Goal: Task Accomplishment & Management: Manage account settings

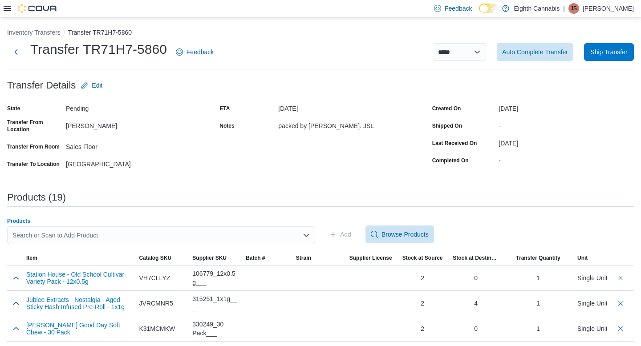
click at [307, 235] on icon "Open list of options" at bounding box center [305, 235] width 5 height 3
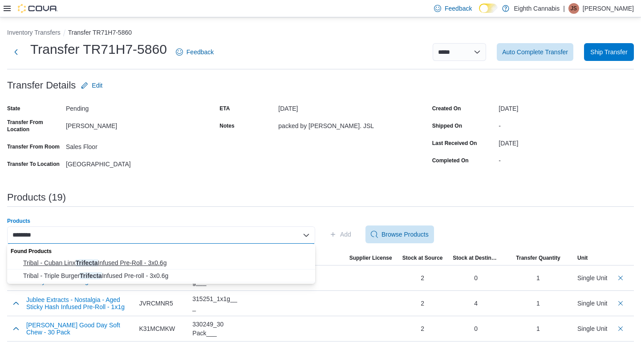
type input "********"
click at [113, 262] on span "Tribal - Cuban Linx Trifecta Infused Pre-Roll - 3x0.6g" at bounding box center [166, 263] width 287 height 9
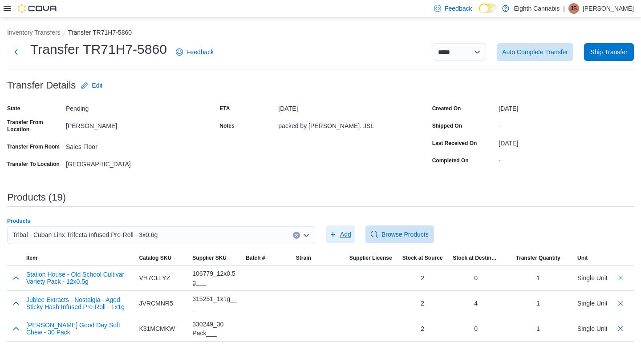
click at [346, 239] on span "Add" at bounding box center [345, 234] width 11 height 9
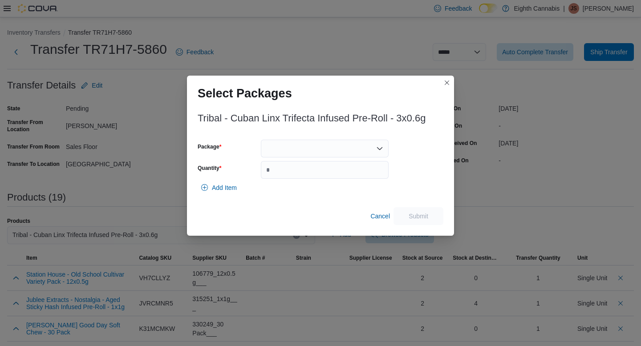
click at [286, 154] on div at bounding box center [325, 149] width 128 height 18
click at [300, 184] on span "2525082P1" at bounding box center [330, 182] width 106 height 9
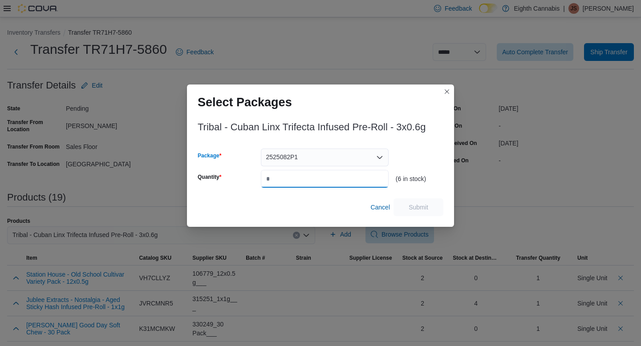
click at [296, 186] on input "Quantity" at bounding box center [325, 179] width 128 height 18
type input "*"
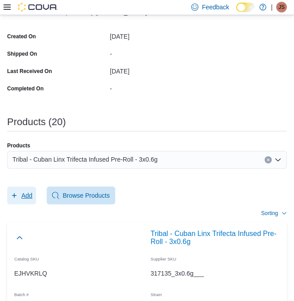
scroll to position [214, 0]
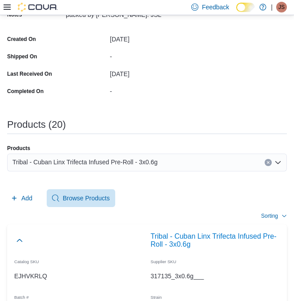
click at [267, 162] on icon "Clear input" at bounding box center [269, 163] width 4 height 4
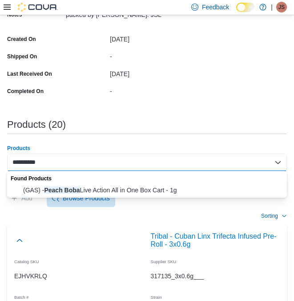
type input "**********"
click at [115, 183] on div "Found Products" at bounding box center [147, 177] width 280 height 13
click at [118, 194] on span "(GAS) - Peach Boba Live Action All in One Box Cart - 1g" at bounding box center [152, 190] width 259 height 9
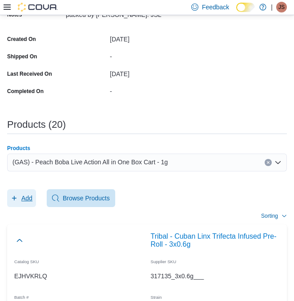
click at [26, 198] on span "Add" at bounding box center [26, 198] width 11 height 9
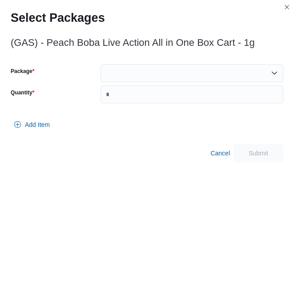
click at [183, 72] on div at bounding box center [192, 73] width 183 height 18
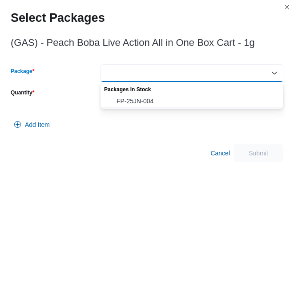
click at [164, 100] on span "FP-25JN-004" at bounding box center [198, 101] width 162 height 9
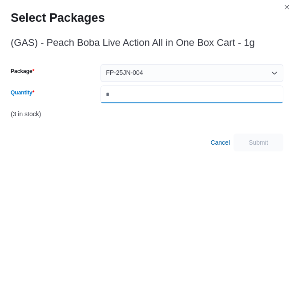
click at [159, 97] on input "Quantity" at bounding box center [192, 94] width 183 height 18
type input "*"
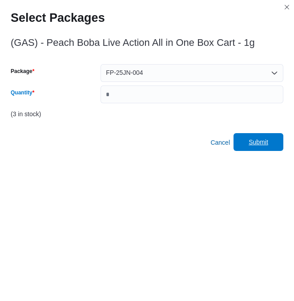
click at [261, 140] on span "Submit" at bounding box center [259, 142] width 20 height 9
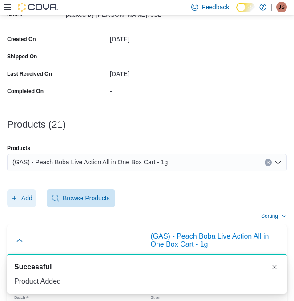
scroll to position [0, 0]
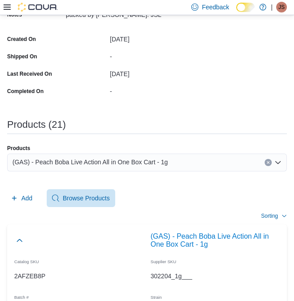
click at [268, 161] on icon "Clear input" at bounding box center [269, 163] width 4 height 4
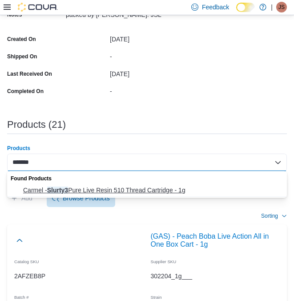
type input "*******"
click at [137, 189] on span "Carmel - Slurty3 Pure Live Resin 510 Thread Cartridge - 1g" at bounding box center [152, 190] width 259 height 9
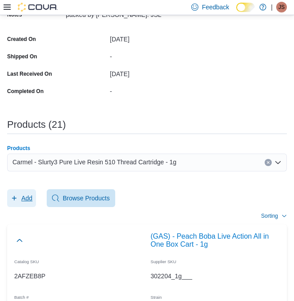
click at [31, 194] on span "Add" at bounding box center [26, 198] width 11 height 9
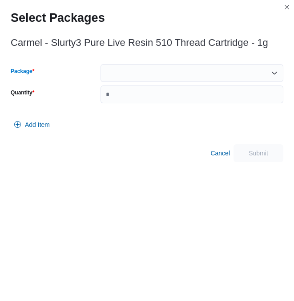
click at [169, 81] on div at bounding box center [192, 73] width 183 height 18
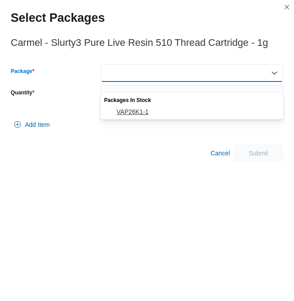
click at [149, 108] on span "VAP26K1-1" at bounding box center [198, 111] width 162 height 9
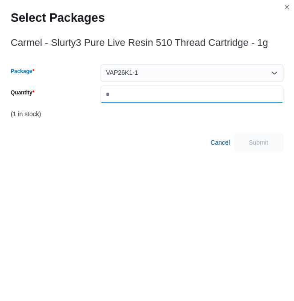
click at [141, 103] on input "Quantity" at bounding box center [192, 94] width 183 height 18
type input "*"
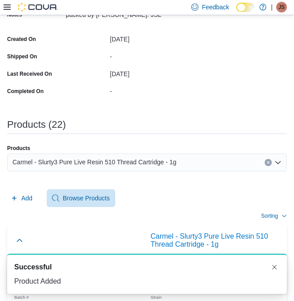
click at [270, 161] on icon "Clear input" at bounding box center [269, 163] width 4 height 4
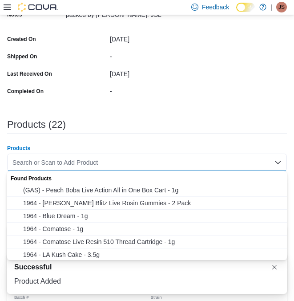
click at [134, 163] on div "Search or Scan to Add Product" at bounding box center [147, 163] width 280 height 18
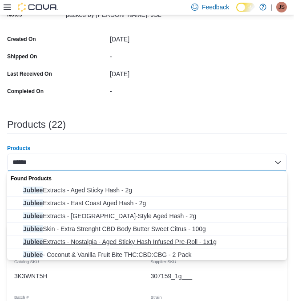
scroll to position [27, 0]
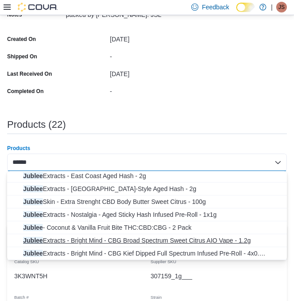
type input "******"
click at [188, 244] on span "Jublee Extracts - Bright Mind - CBG Broad Spectrum Sweet Citrus AIO Vape - 1.2g" at bounding box center [152, 240] width 259 height 9
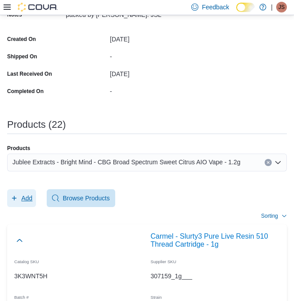
click at [16, 199] on icon "button" at bounding box center [14, 197] width 7 height 7
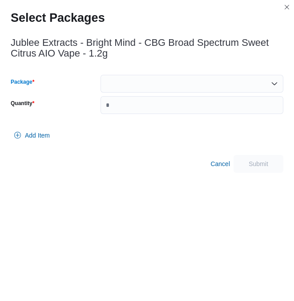
click at [167, 83] on div at bounding box center [192, 84] width 183 height 18
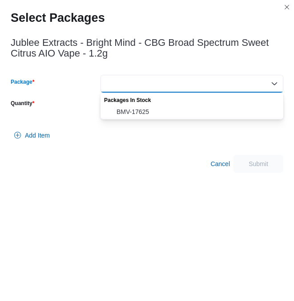
click at [149, 112] on span "BMV-17625" at bounding box center [198, 111] width 162 height 9
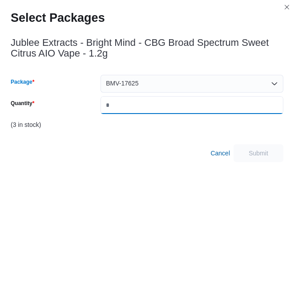
click at [142, 108] on input "Quantity" at bounding box center [192, 105] width 183 height 18
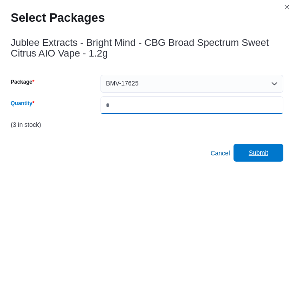
type input "*"
click at [268, 151] on span "Submit" at bounding box center [259, 152] width 20 height 9
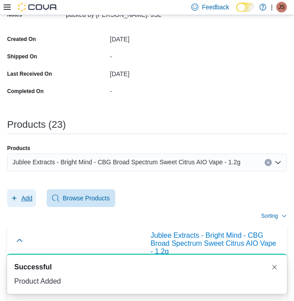
scroll to position [0, 0]
click at [268, 162] on icon "Clear input" at bounding box center [268, 162] width 2 height 2
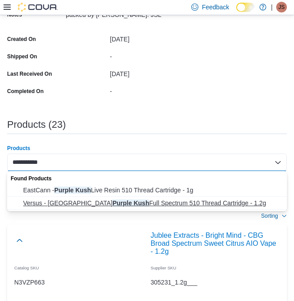
type input "**********"
click at [95, 198] on span "Versus - BC Purple Kush Full Spectrum 510 Thread Cartridge - 1.2g" at bounding box center [152, 202] width 259 height 9
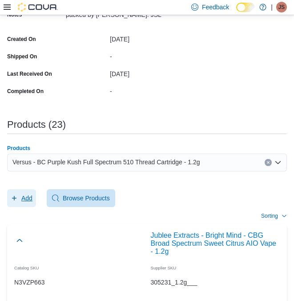
click at [25, 198] on span "Add" at bounding box center [26, 198] width 11 height 9
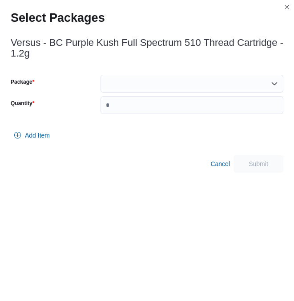
click at [122, 84] on div at bounding box center [192, 84] width 183 height 18
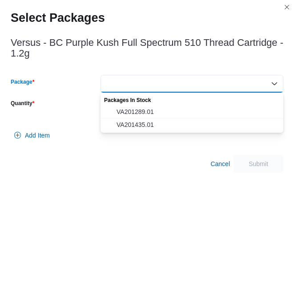
click at [153, 127] on span "VA201435.01" at bounding box center [198, 124] width 162 height 9
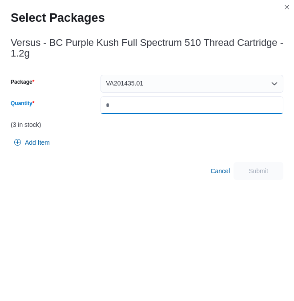
click at [145, 103] on input "Quantity" at bounding box center [192, 105] width 183 height 18
type input "*"
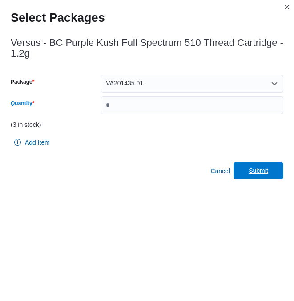
click at [256, 171] on span "Submit" at bounding box center [259, 170] width 20 height 9
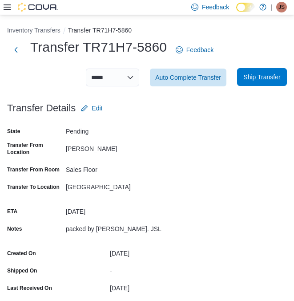
click at [261, 79] on span "Ship Transfer" at bounding box center [261, 77] width 37 height 9
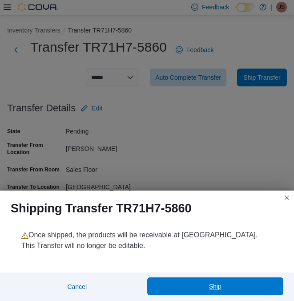
click at [202, 287] on span "Ship" at bounding box center [216, 286] width 126 height 18
